Goal: Task Accomplishment & Management: Use online tool/utility

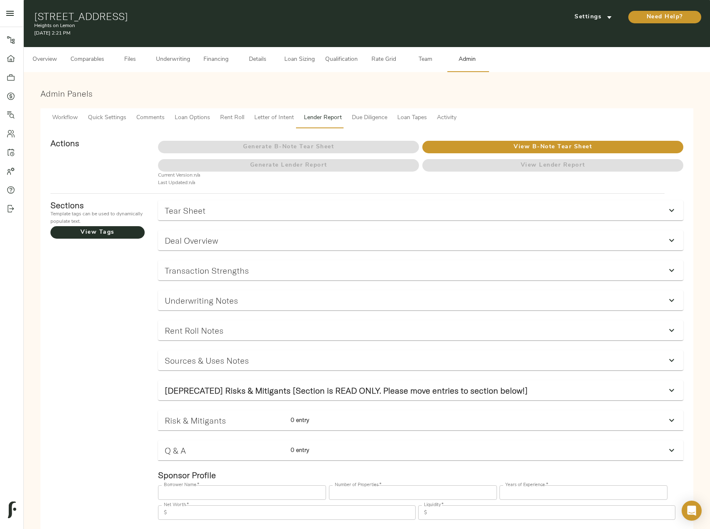
click at [100, 59] on span "Comparables" at bounding box center [87, 60] width 34 height 10
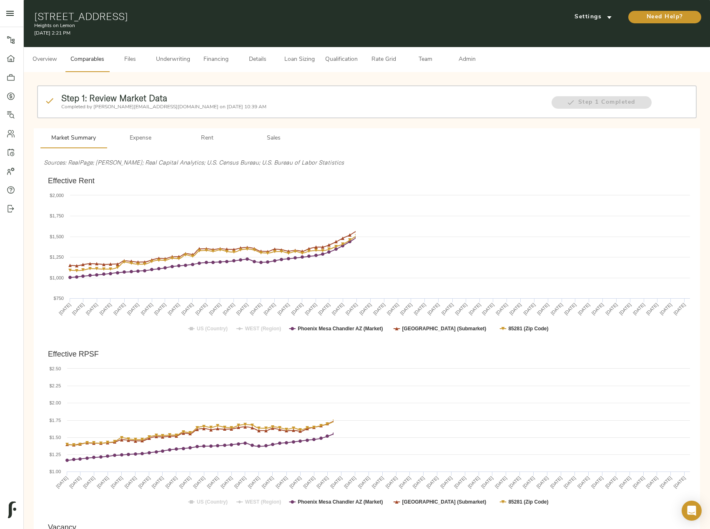
click at [277, 137] on span "Sales" at bounding box center [274, 138] width 57 height 10
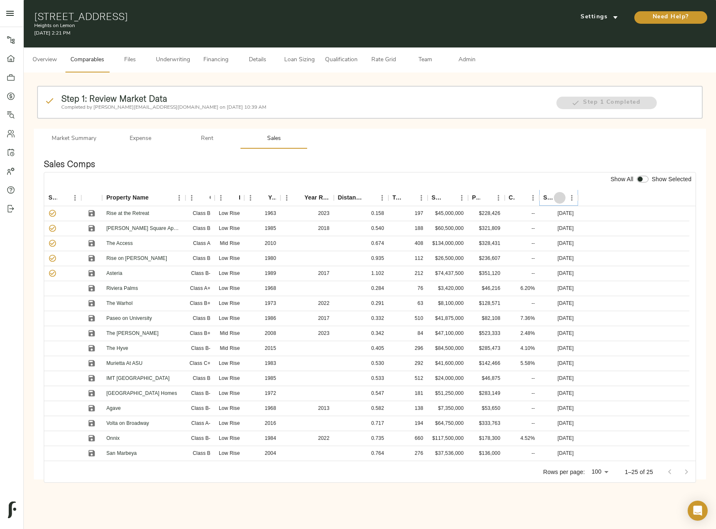
click at [558, 197] on icon "Sort" at bounding box center [560, 198] width 8 height 8
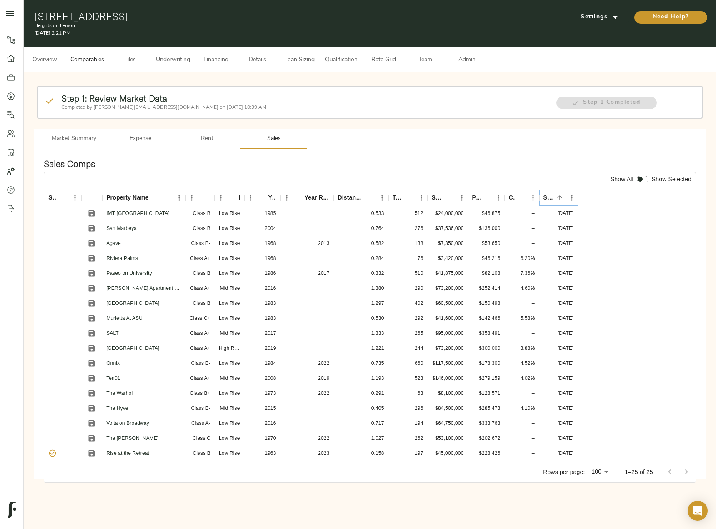
click at [558, 197] on icon "Sort" at bounding box center [560, 198] width 8 height 8
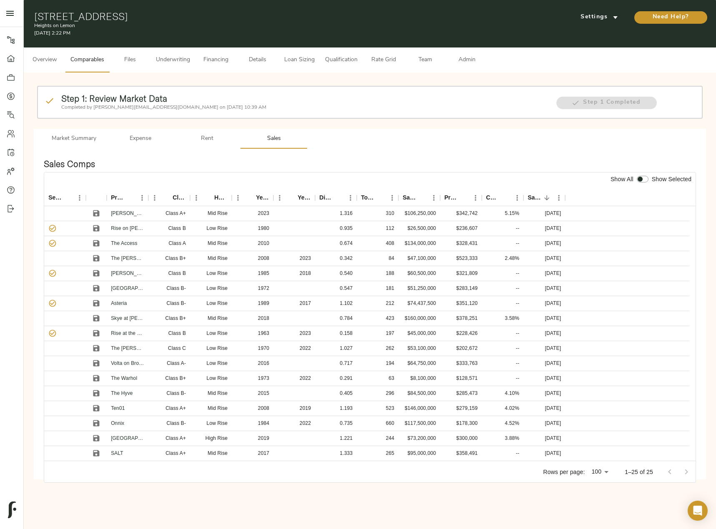
click at [179, 50] on button "Underwriting" at bounding box center [173, 60] width 44 height 25
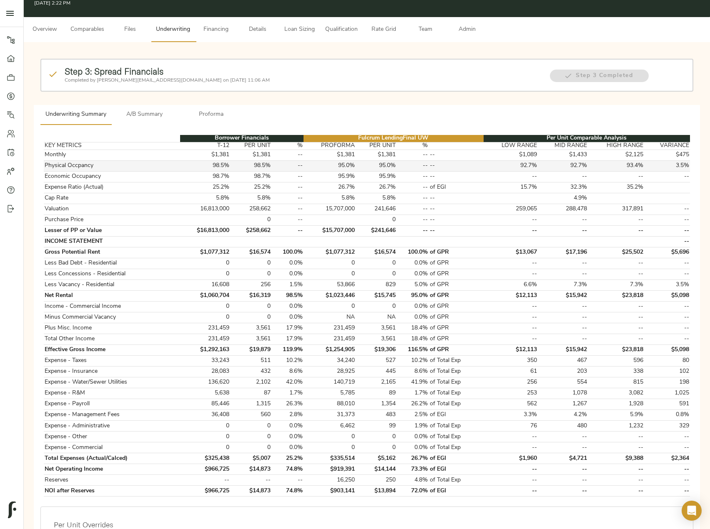
scroll to position [42, 0]
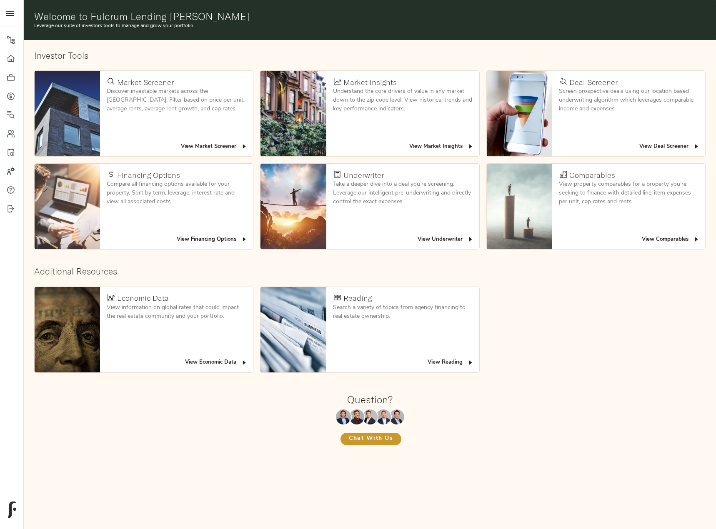
click at [15, 97] on icon at bounding box center [11, 96] width 8 height 8
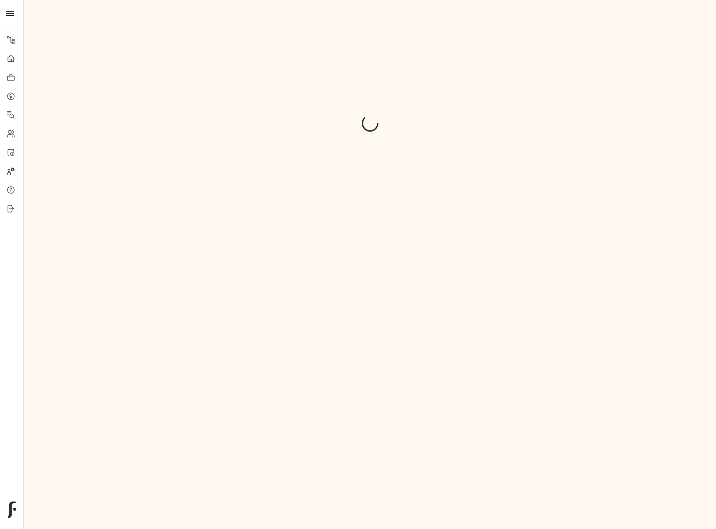
click at [8, 97] on icon at bounding box center [11, 96] width 8 height 8
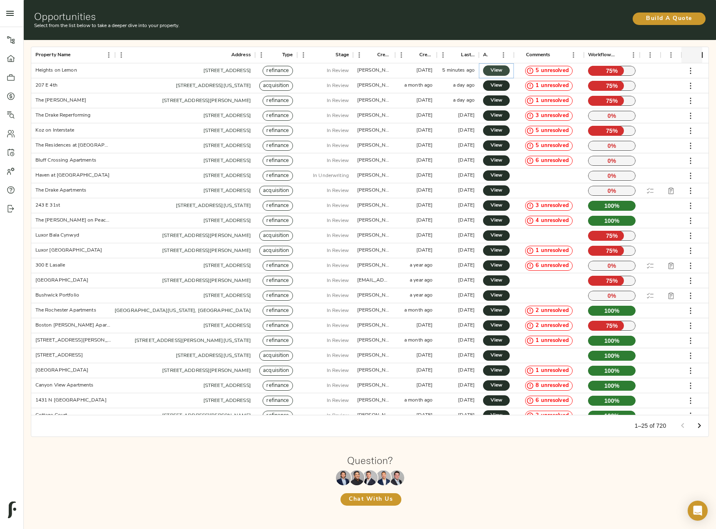
click at [500, 68] on span "View" at bounding box center [496, 70] width 10 height 9
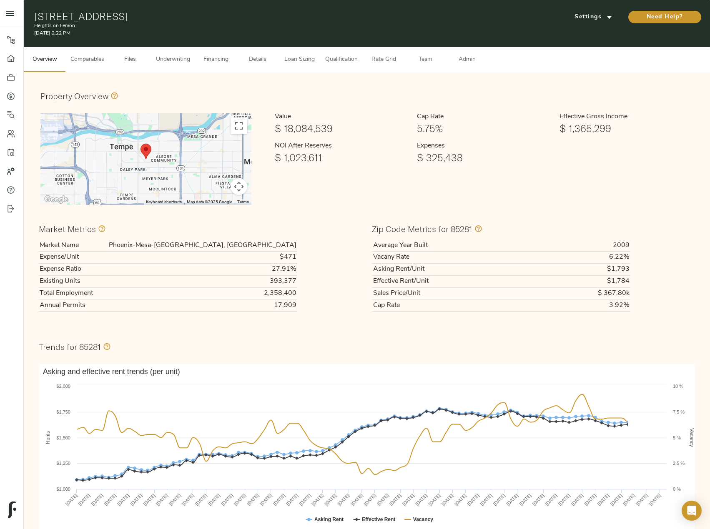
click at [216, 60] on span "Financing" at bounding box center [216, 60] width 32 height 10
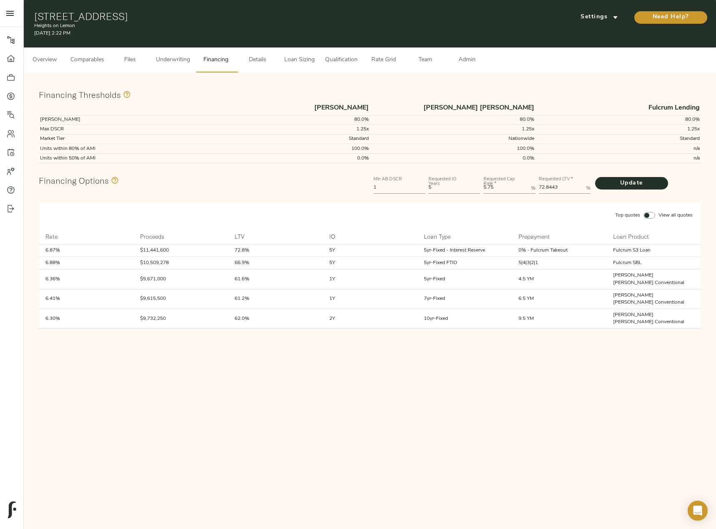
click at [175, 60] on span "Underwriting" at bounding box center [173, 60] width 34 height 10
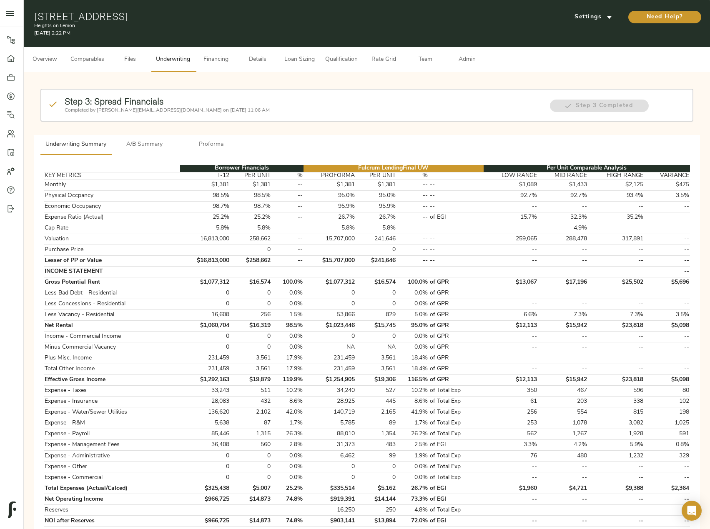
click at [150, 144] on span "A/B Summary" at bounding box center [144, 145] width 57 height 10
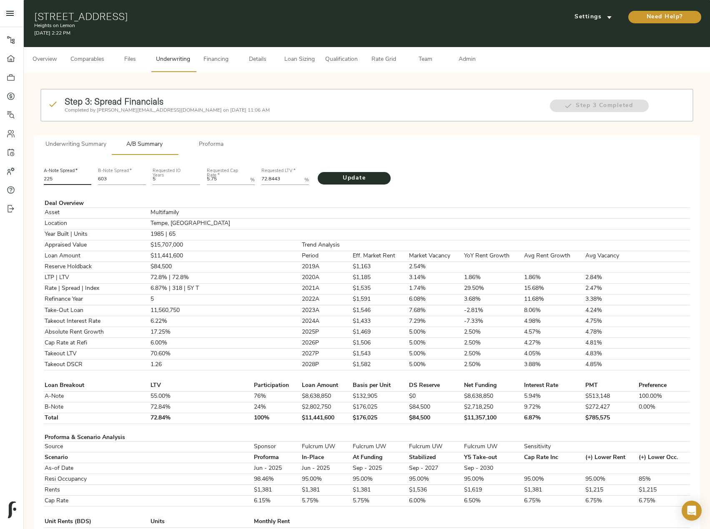
drag, startPoint x: 70, startPoint y: 180, endPoint x: 27, endPoint y: 179, distance: 43.8
click at [27, 179] on div "Step 3: Spread Financials Completed by justin@fulcrumlendingcorp.com on August …" at bounding box center [367, 503] width 686 height 863
type input "235"
drag, startPoint x: 125, startPoint y: 179, endPoint x: 57, endPoint y: 179, distance: 68.4
click at [57, 179] on div "A-Note Spread   * 235 B-Note Spread   * 603 Requested IO Years 5 Requested Cap …" at bounding box center [366, 176] width 653 height 28
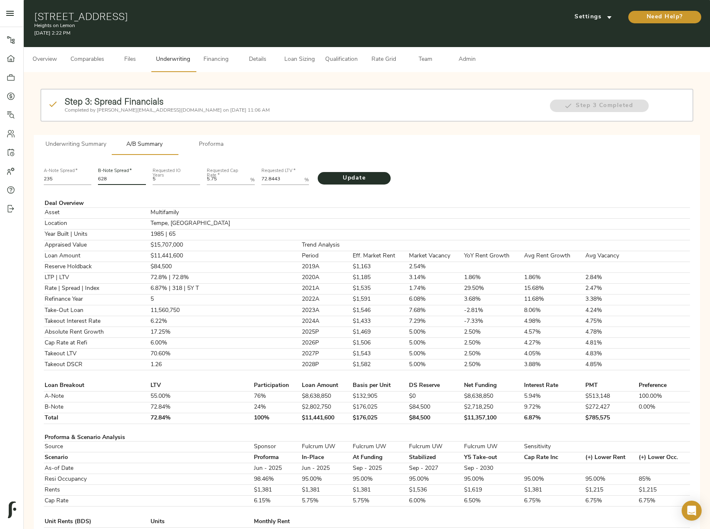
type input "628"
drag, startPoint x: 289, startPoint y: 181, endPoint x: 230, endPoint y: 181, distance: 59.6
click at [230, 181] on div "A-Note Spread   * 235 B-Note Spread   * 628 Requested IO Years 5 Requested Cap …" at bounding box center [366, 176] width 653 height 28
paste LTV "4.0425"
type LTV "74.0425"
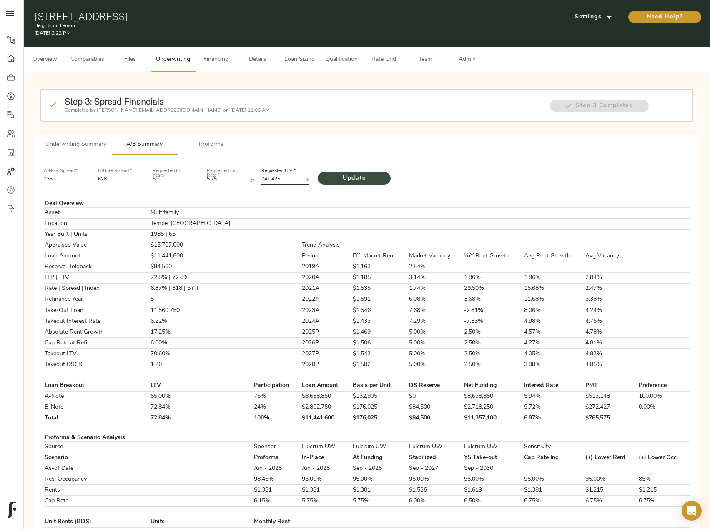
click at [350, 175] on span "Update" at bounding box center [354, 178] width 56 height 10
click at [214, 149] on span "Proforma" at bounding box center [211, 145] width 57 height 10
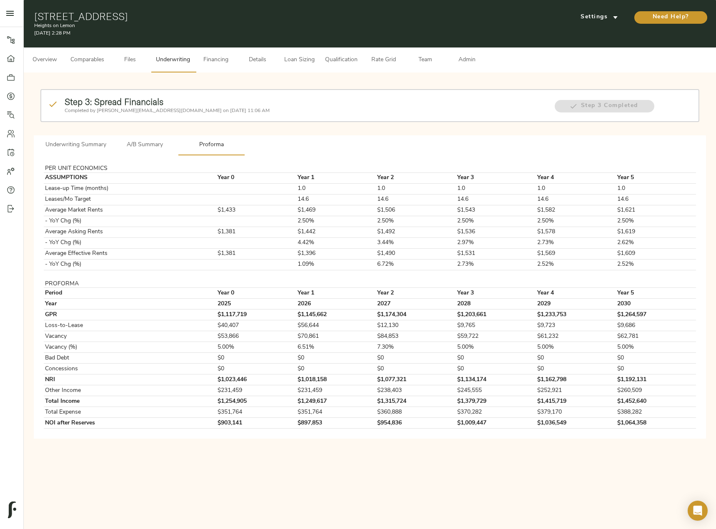
click at [91, 143] on span "Underwriting Summary" at bounding box center [75, 145] width 61 height 10
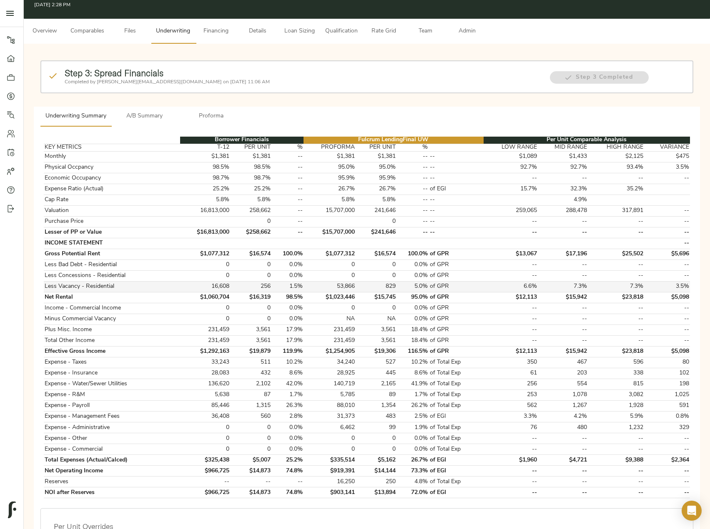
scroll to position [42, 0]
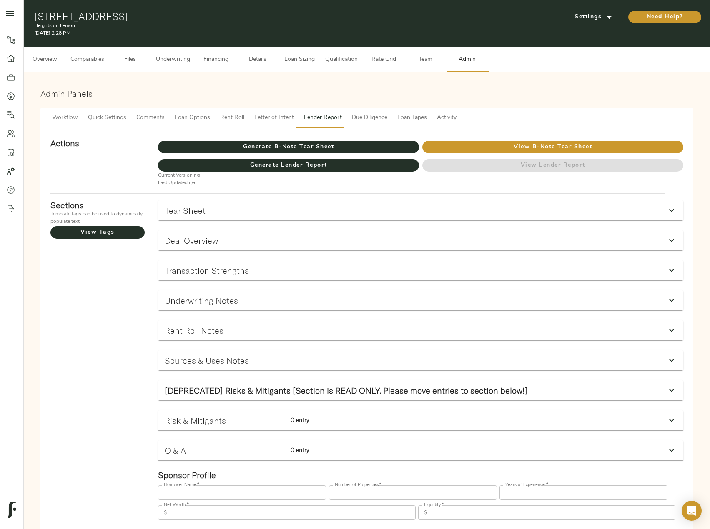
click at [159, 51] on button "Underwriting" at bounding box center [173, 59] width 44 height 25
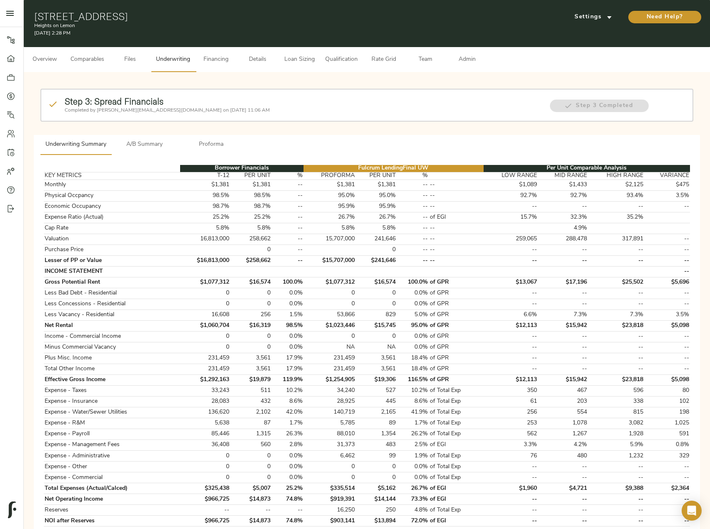
click at [148, 145] on span "A/B Summary" at bounding box center [144, 145] width 57 height 10
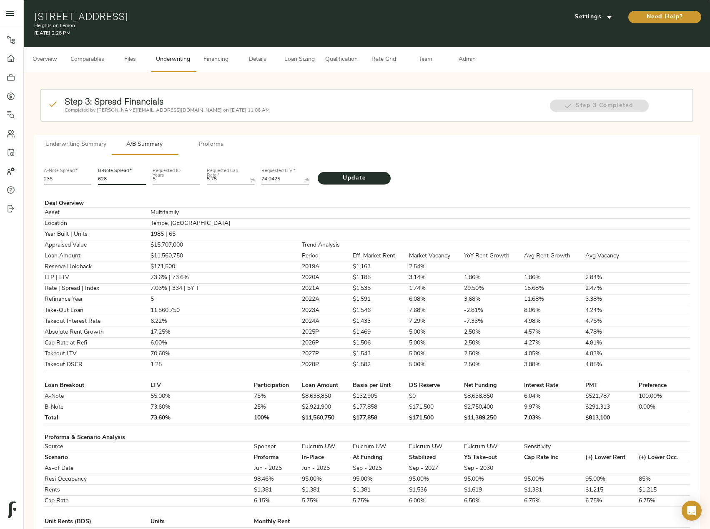
drag, startPoint x: 115, startPoint y: 180, endPoint x: 88, endPoint y: 180, distance: 27.1
click at [88, 180] on div "A-Note Spread   * 235 B-Note Spread   * 628 Requested IO Years 5 Requested Cap …" at bounding box center [366, 176] width 653 height 28
type input "871"
drag, startPoint x: 284, startPoint y: 179, endPoint x: 244, endPoint y: 178, distance: 40.0
click at [243, 178] on div "A-Note Spread   * 235 B-Note Spread   * 871 Requested IO Years 5 Requested Cap …" at bounding box center [366, 176] width 653 height 28
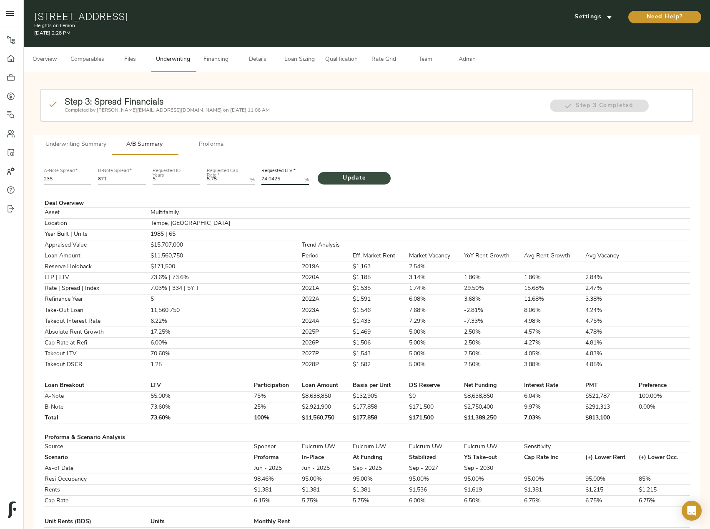
paste LTV "0.3079"
type LTV "70.3079"
click at [355, 177] on span "Update" at bounding box center [354, 178] width 56 height 10
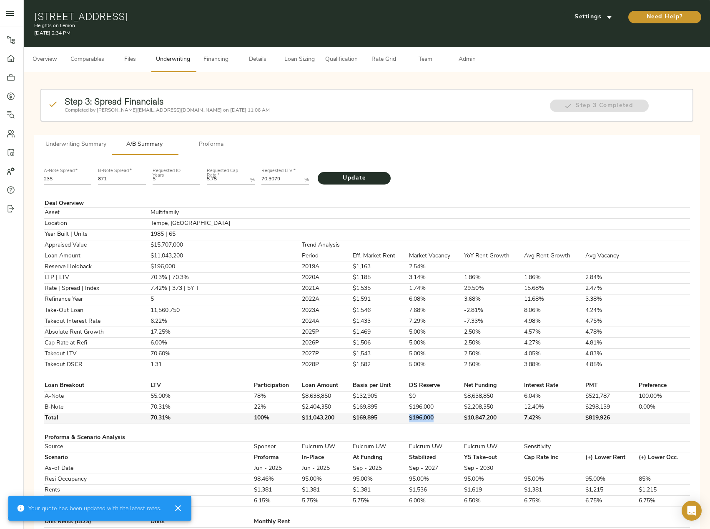
drag, startPoint x: 421, startPoint y: 416, endPoint x: 381, endPoint y: 416, distance: 40.0
click at [381, 416] on tr "Total 70.31% 100% $11,043,200 $169,895 $196,000 $10,847,200 7.42% $819,926" at bounding box center [367, 418] width 646 height 11
copy tr "$196,000"
click at [109, 63] on button "Comparables" at bounding box center [87, 59] width 44 height 25
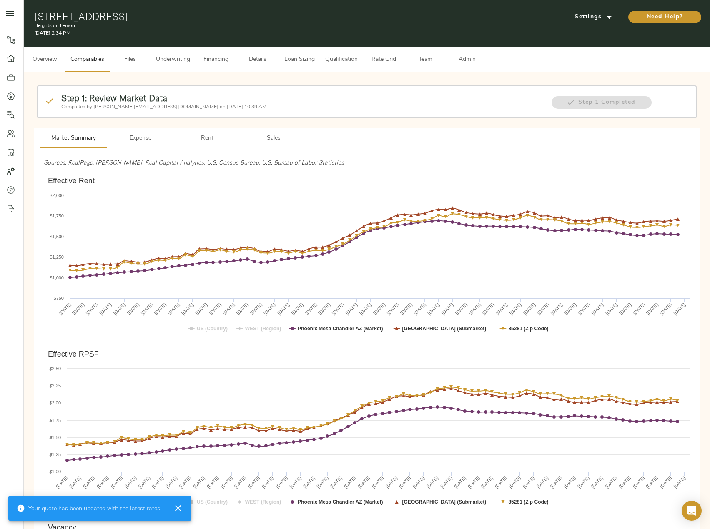
click at [268, 144] on button "Sales" at bounding box center [274, 138] width 67 height 20
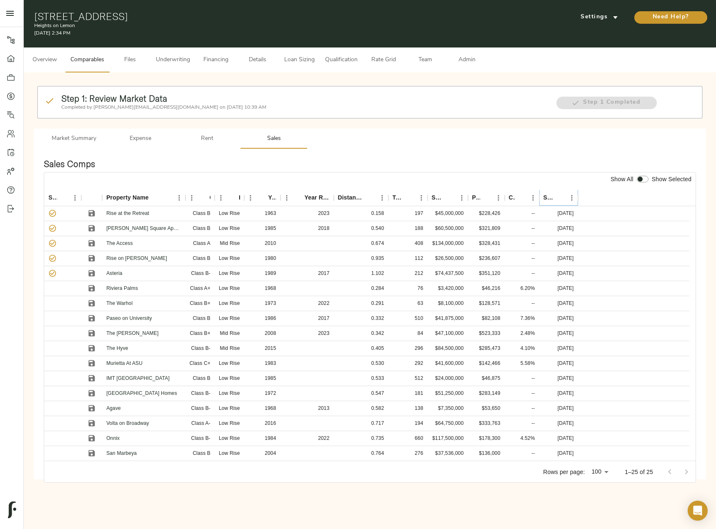
click at [557, 196] on icon "Sort" at bounding box center [560, 198] width 8 height 8
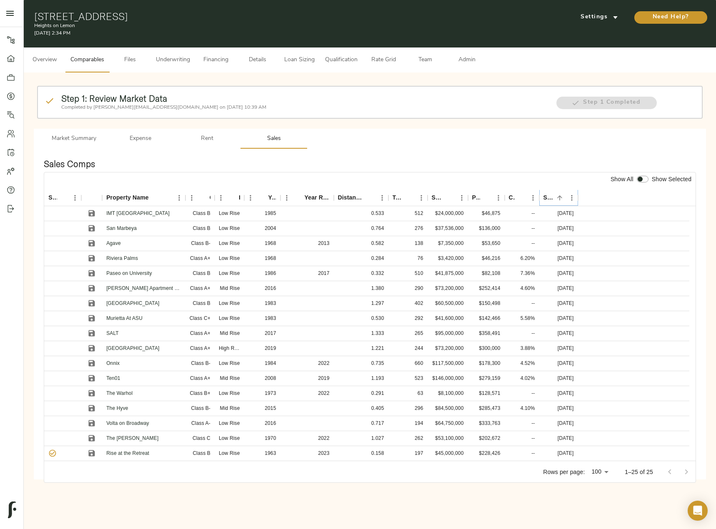
click at [559, 196] on icon "Sort" at bounding box center [560, 198] width 8 height 8
